Goal: Find specific page/section: Find specific page/section

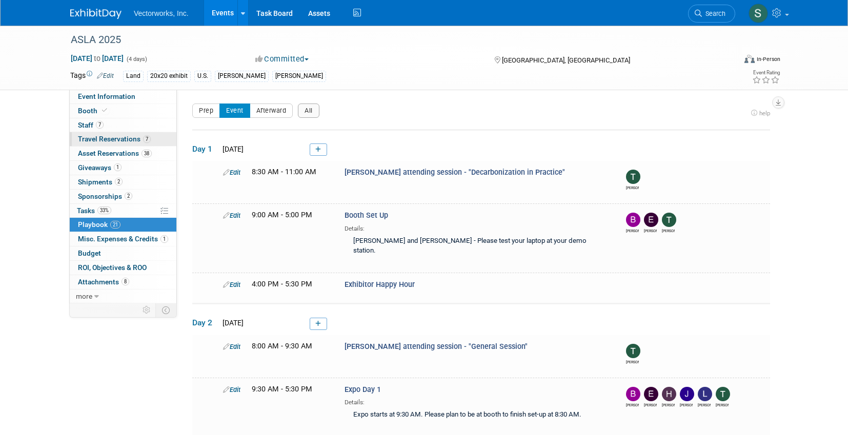
click at [103, 139] on span "Travel Reservations 7" at bounding box center [114, 139] width 73 height 8
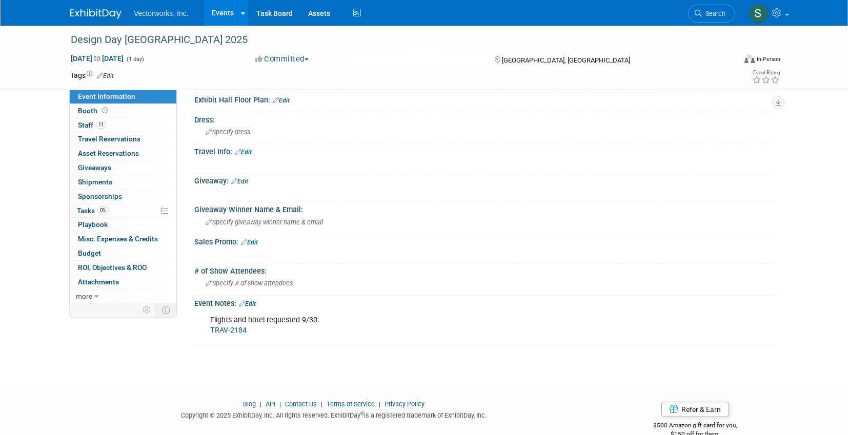
click at [223, 331] on link "TRAV-2184" at bounding box center [228, 330] width 36 height 9
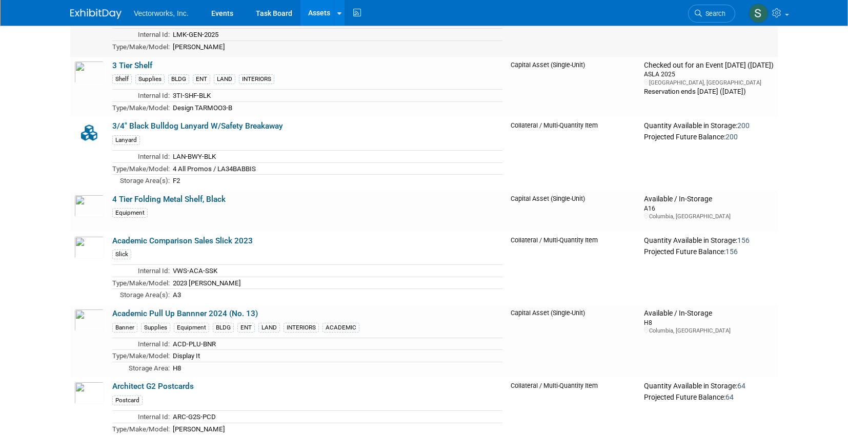
scroll to position [1968, 0]
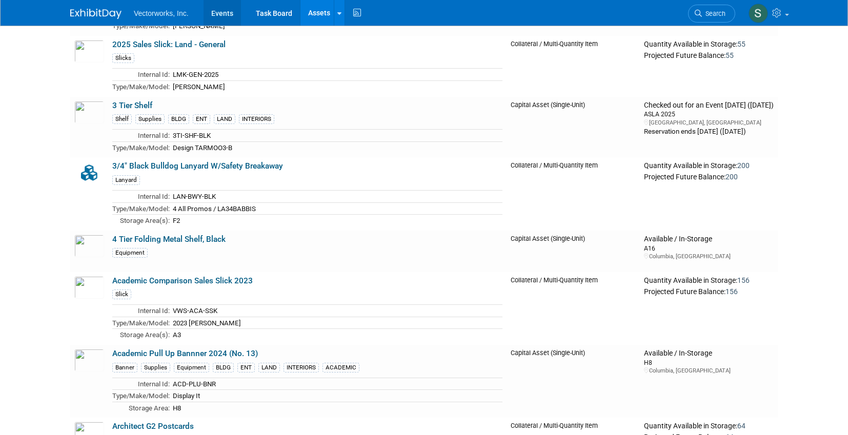
click at [227, 10] on link "Events" at bounding box center [222, 13] width 37 height 26
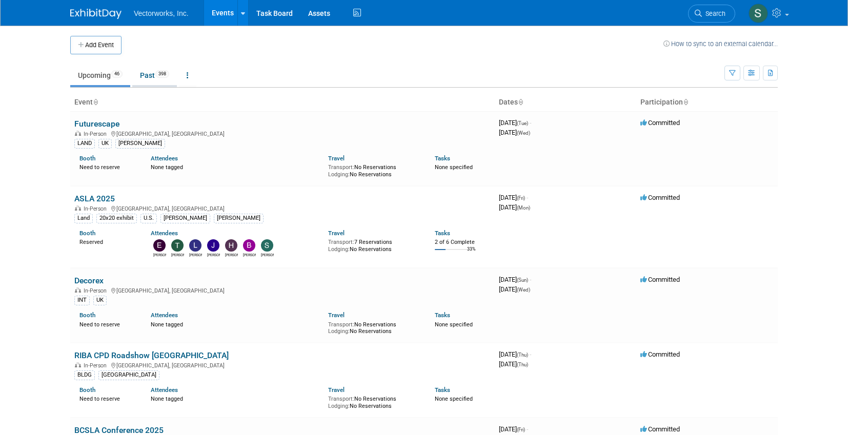
click at [155, 67] on link "Past 398" at bounding box center [154, 75] width 45 height 19
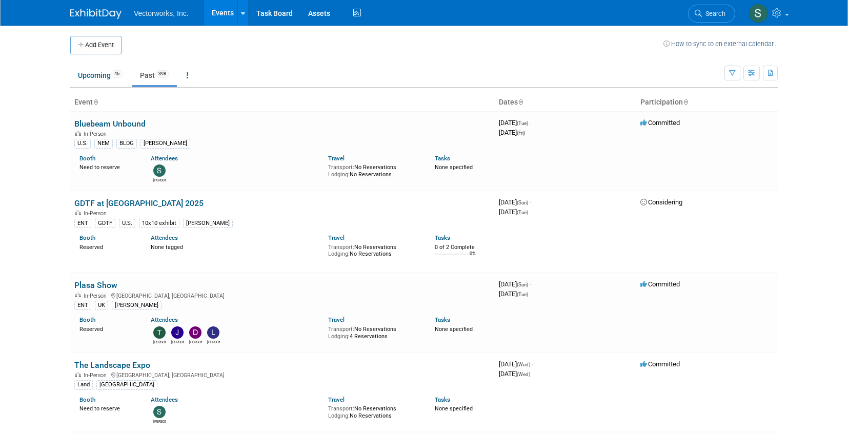
scroll to position [3786, 0]
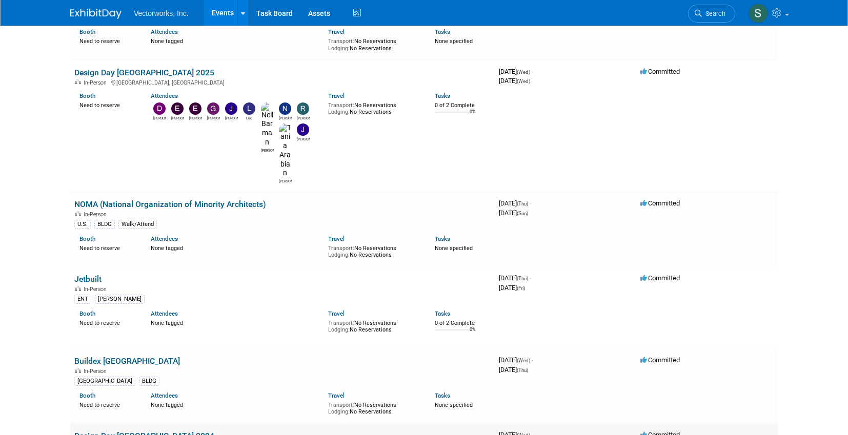
click at [131, 431] on link "Design Day [GEOGRAPHIC_DATA] 2024" at bounding box center [144, 436] width 140 height 10
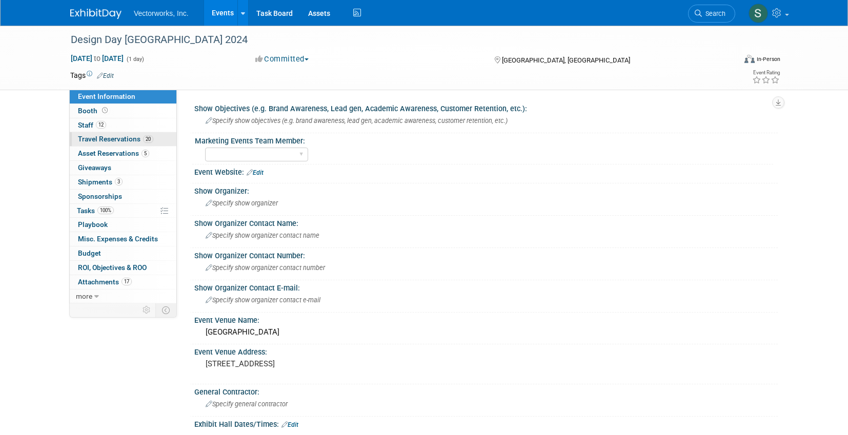
click at [114, 135] on span "Travel Reservations 20" at bounding box center [115, 139] width 75 height 8
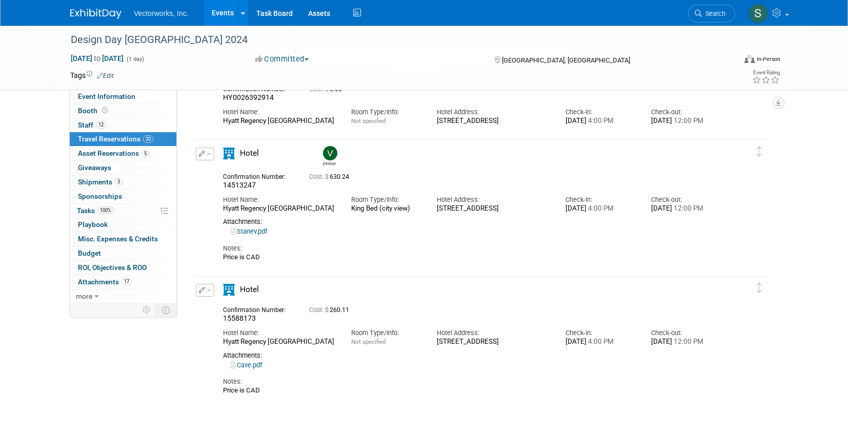
scroll to position [4016, 0]
